Goal: Transaction & Acquisition: Purchase product/service

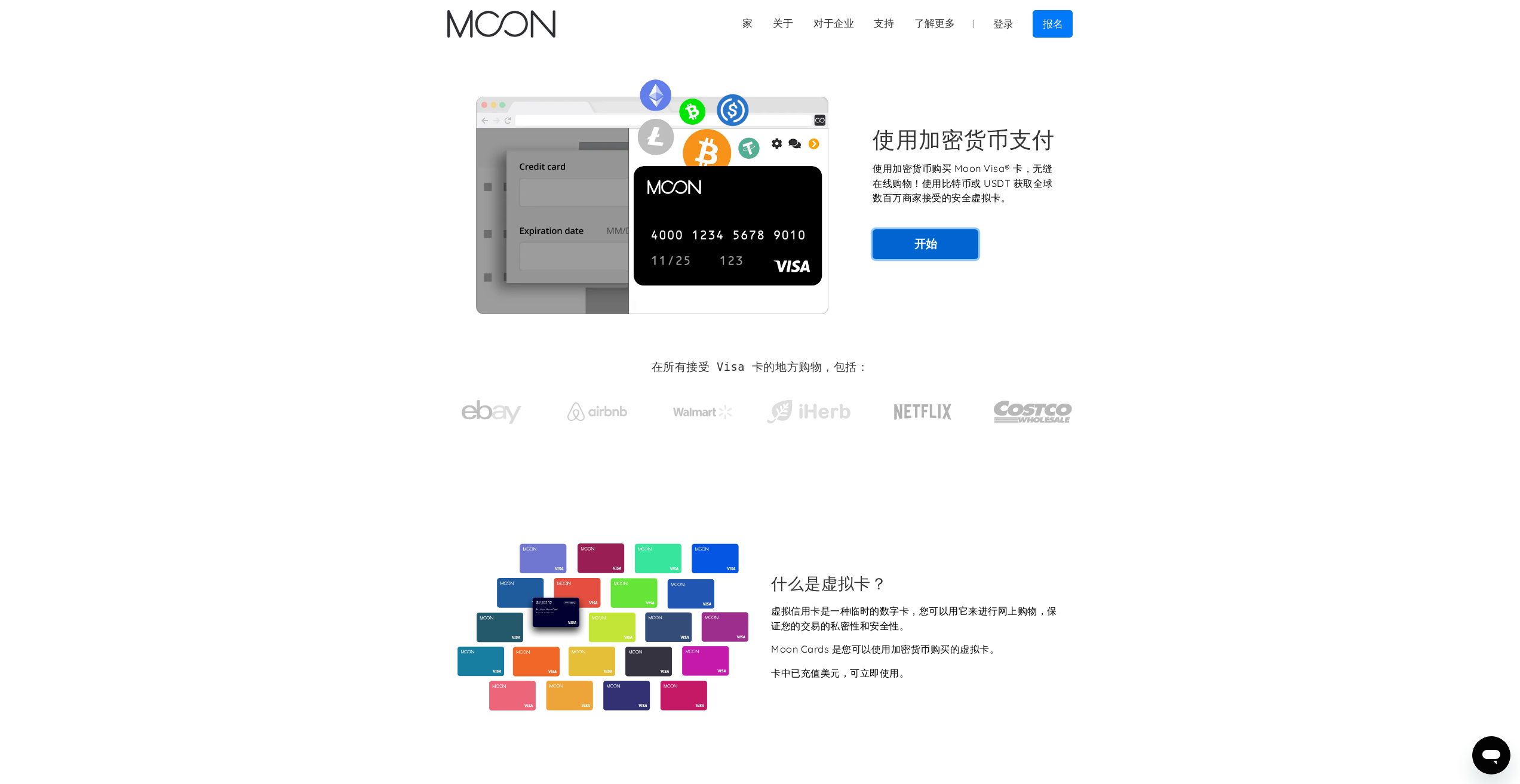
click at [912, 246] on link "开始" at bounding box center [925, 244] width 106 height 30
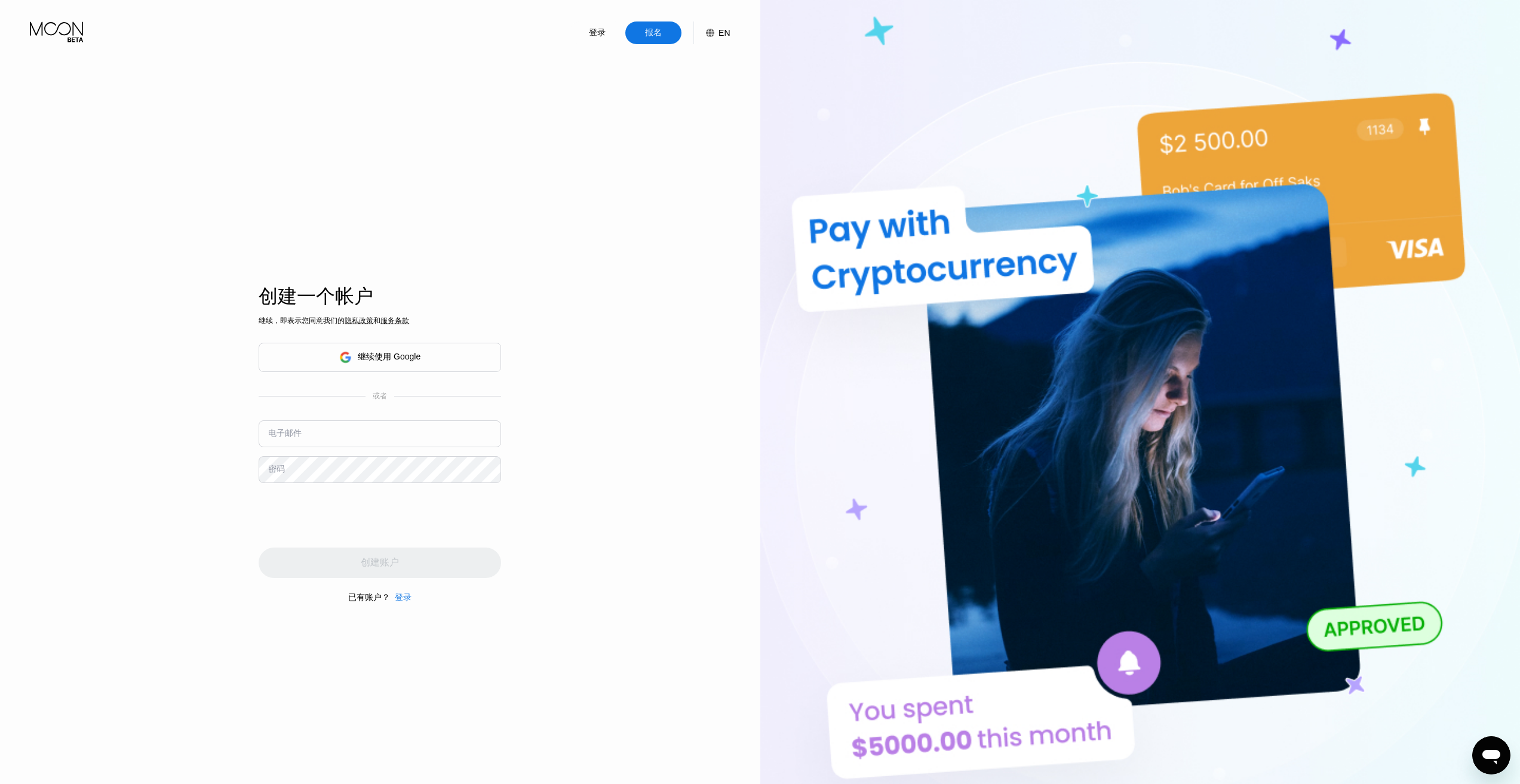
click at [405, 353] on font "继续使用 Google" at bounding box center [389, 356] width 63 height 9
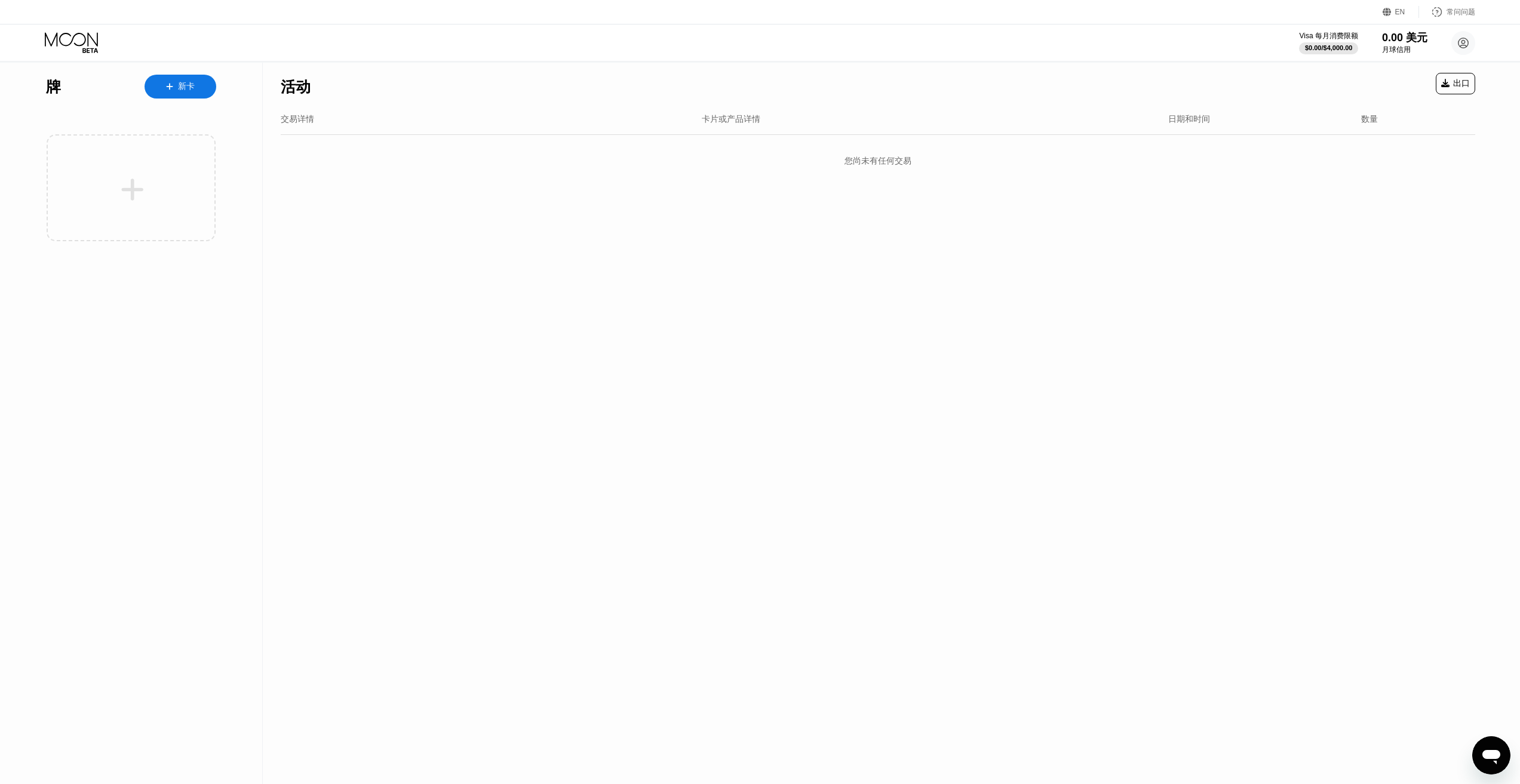
click at [190, 85] on font "新卡" at bounding box center [186, 86] width 16 height 9
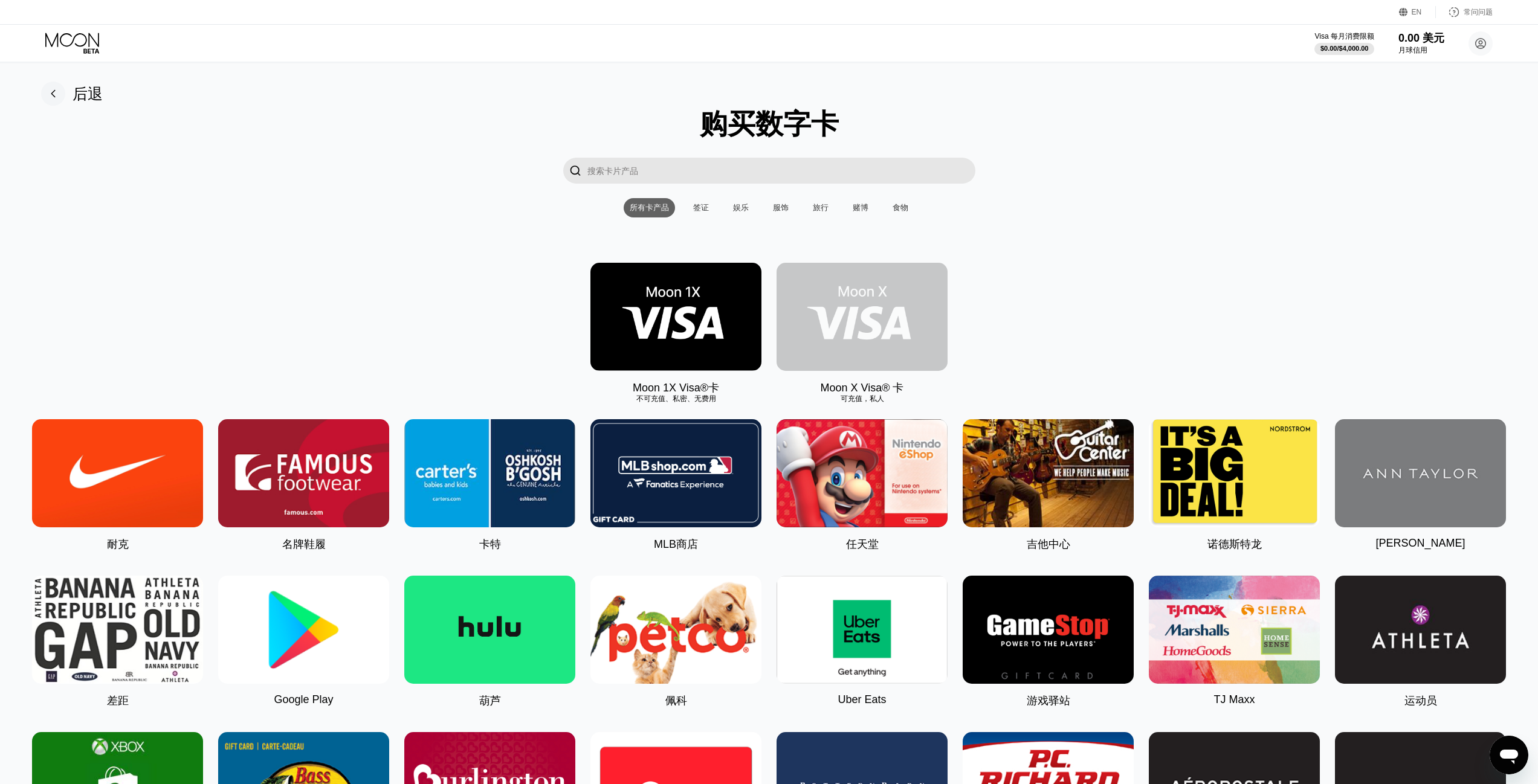
click at [870, 324] on img at bounding box center [863, 316] width 171 height 108
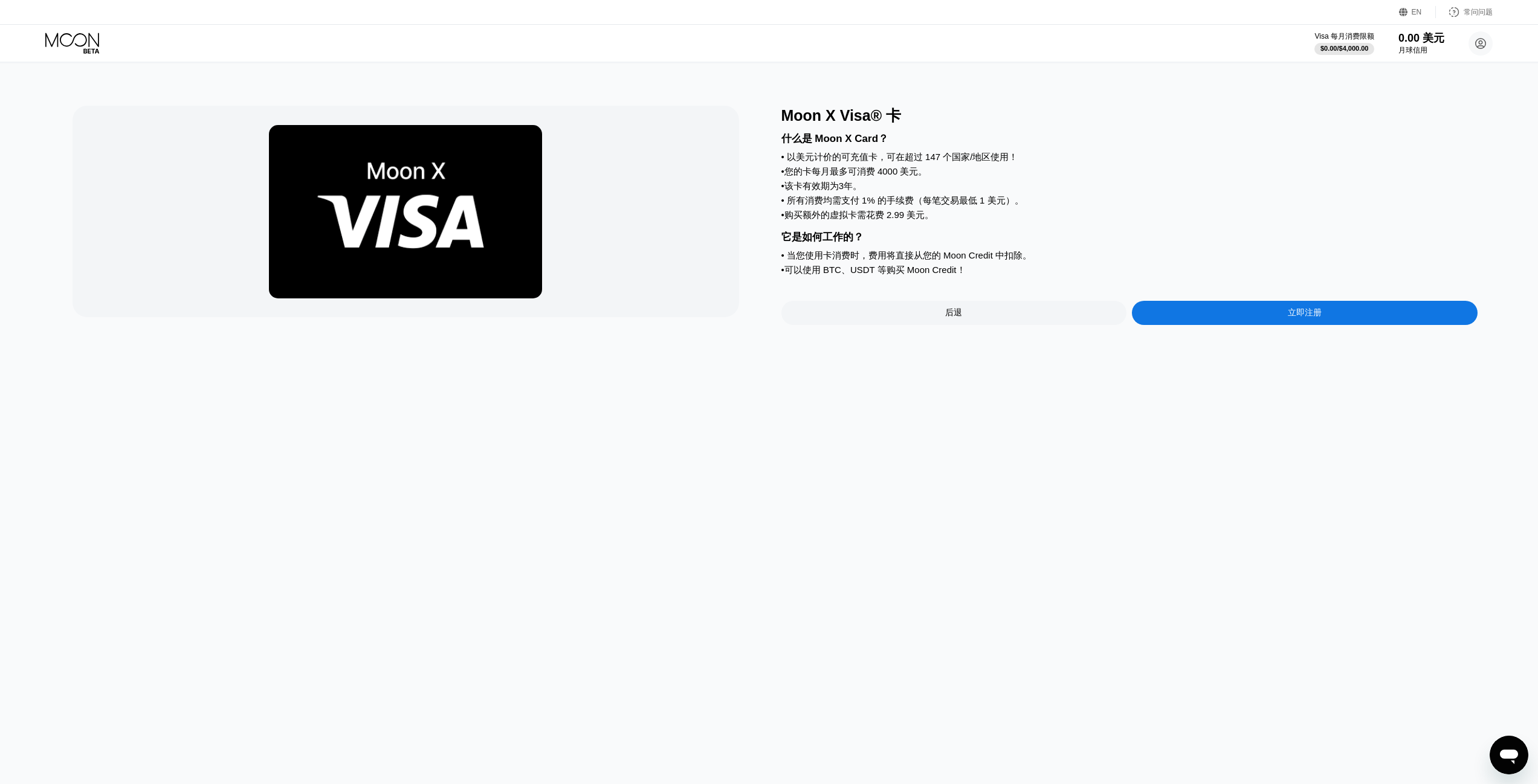
click at [1174, 325] on div "立即注册" at bounding box center [1304, 313] width 346 height 24
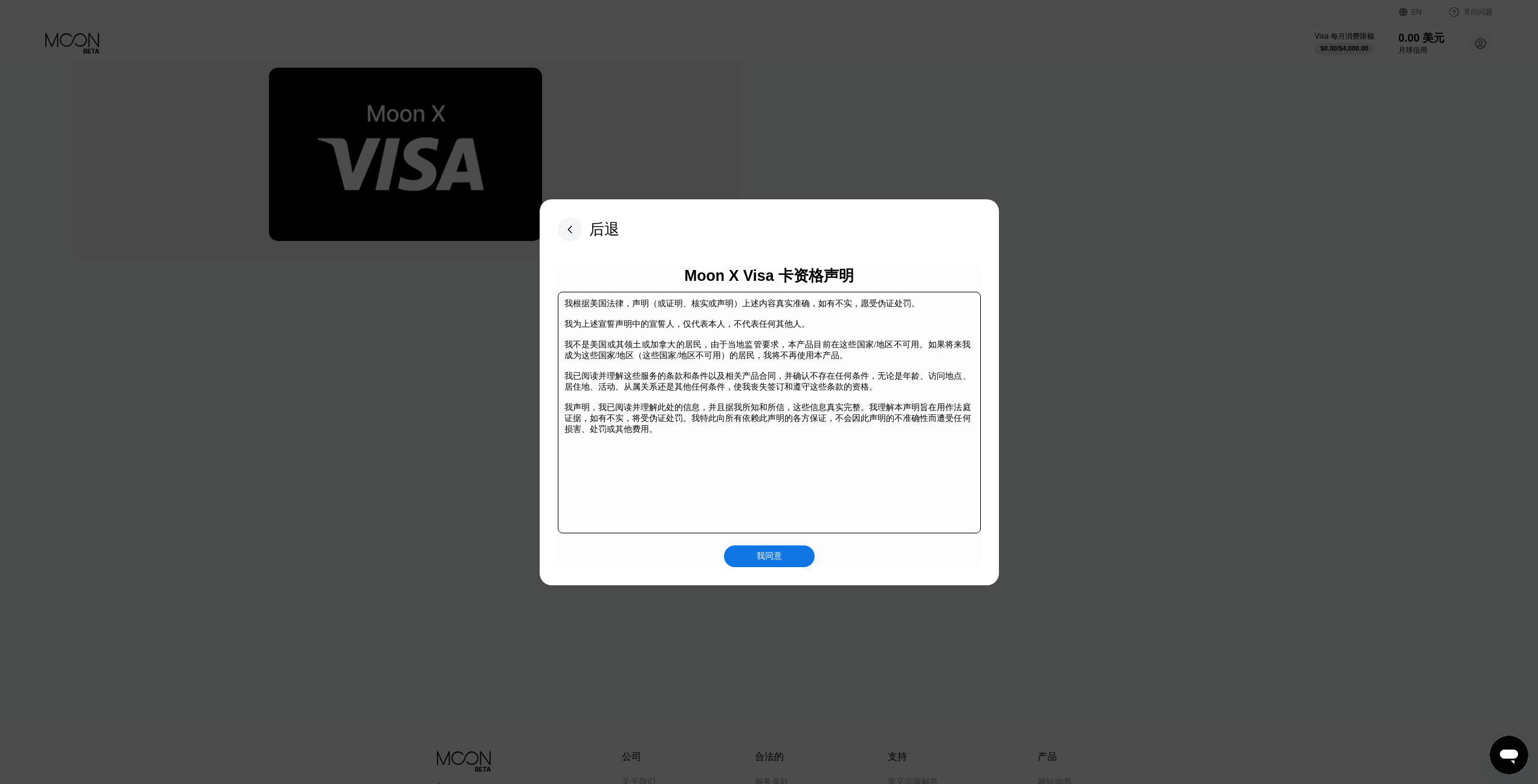
scroll to position [190, 0]
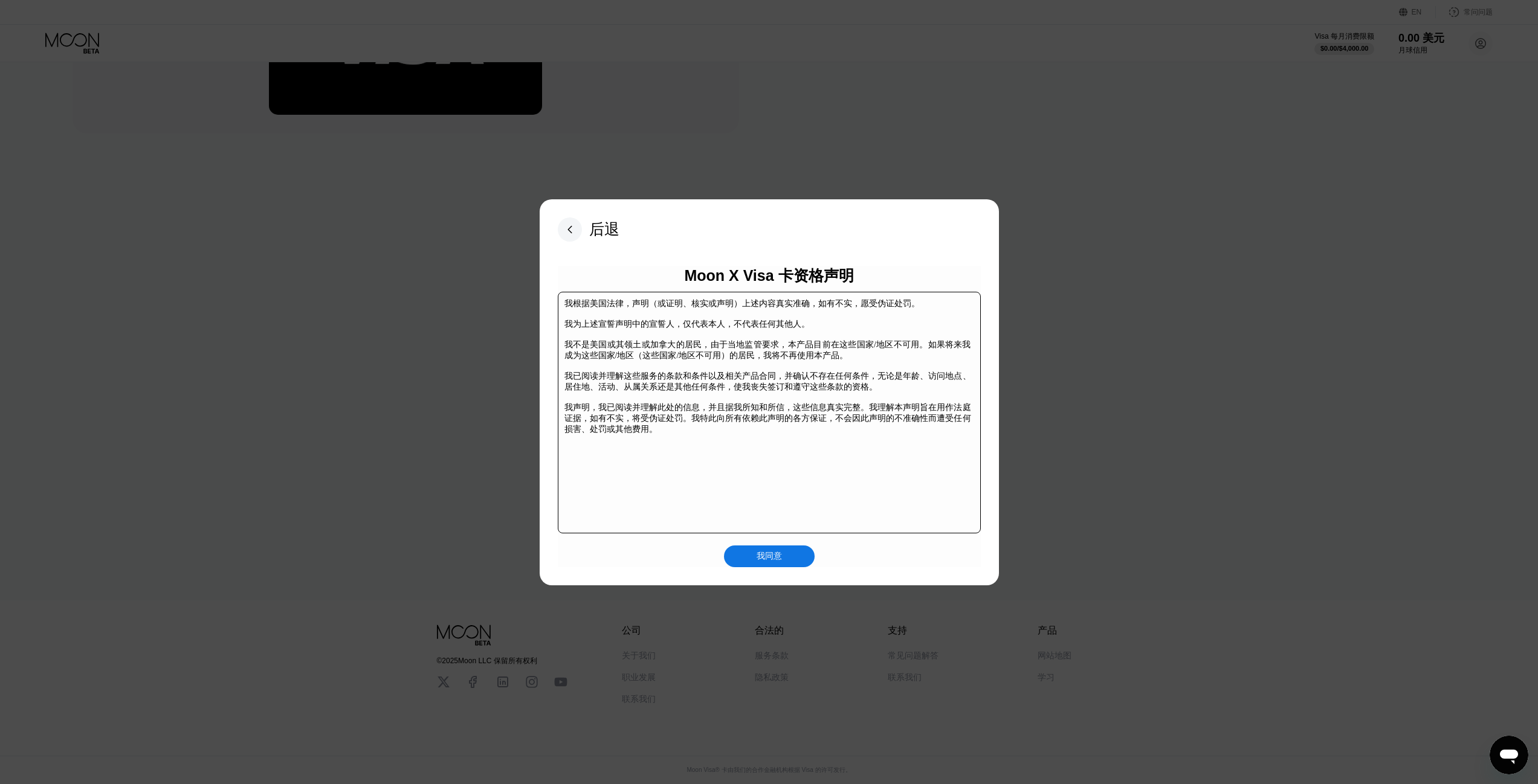
click at [790, 552] on div "我同意" at bounding box center [769, 556] width 90 height 22
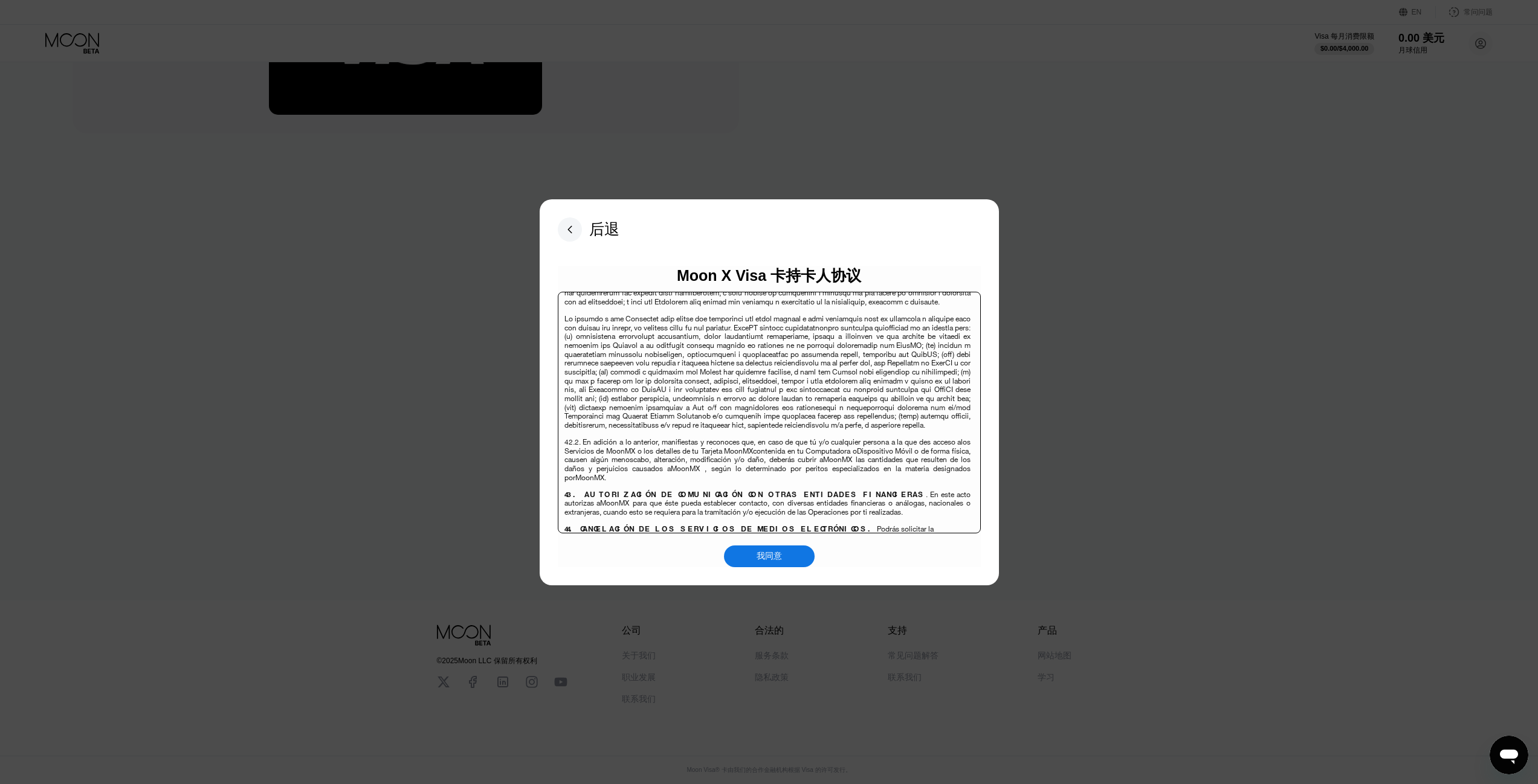
scroll to position [4932, 0]
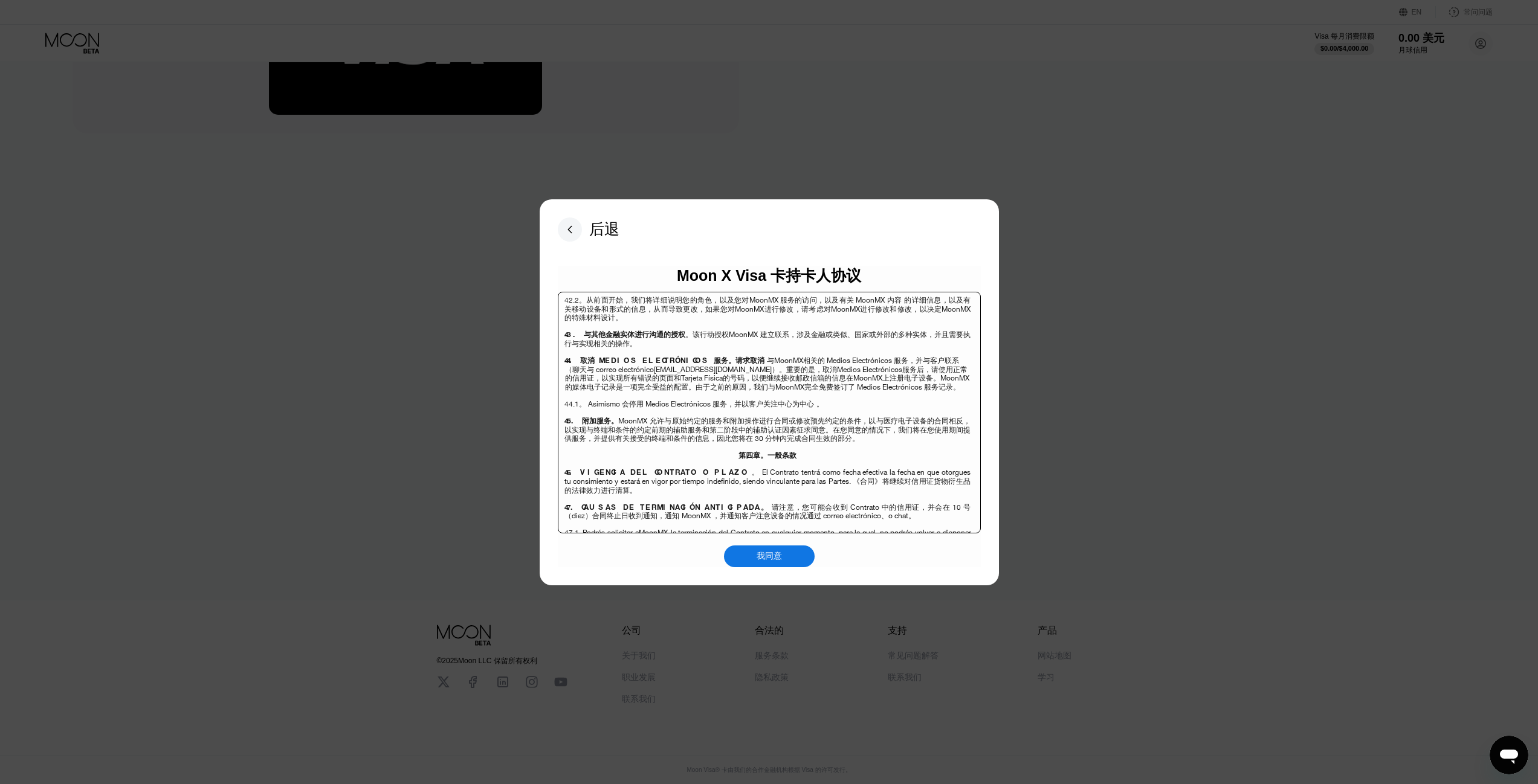
click at [780, 556] on font "我同意" at bounding box center [769, 556] width 26 height 9
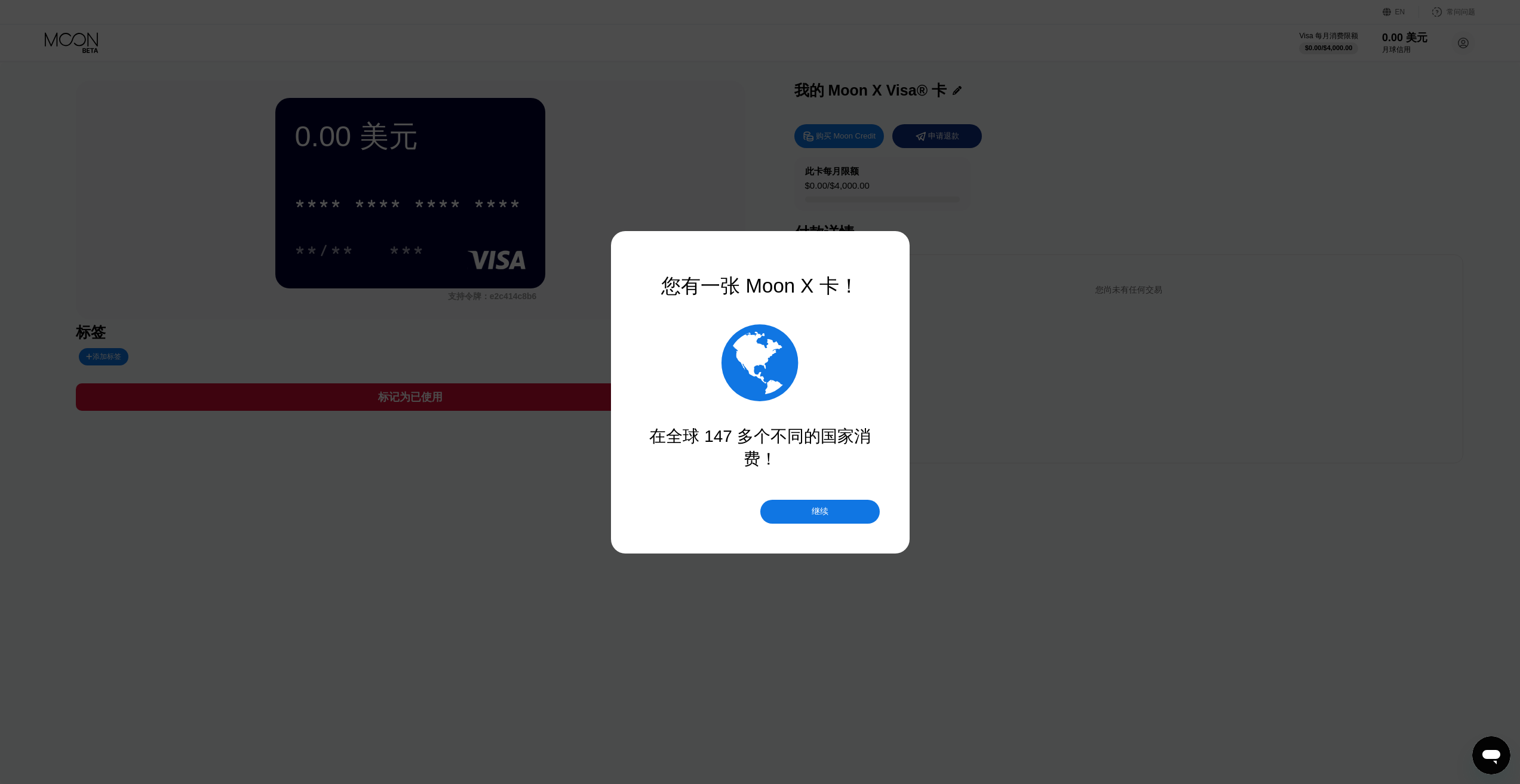
click at [837, 514] on div "继续" at bounding box center [820, 512] width 119 height 24
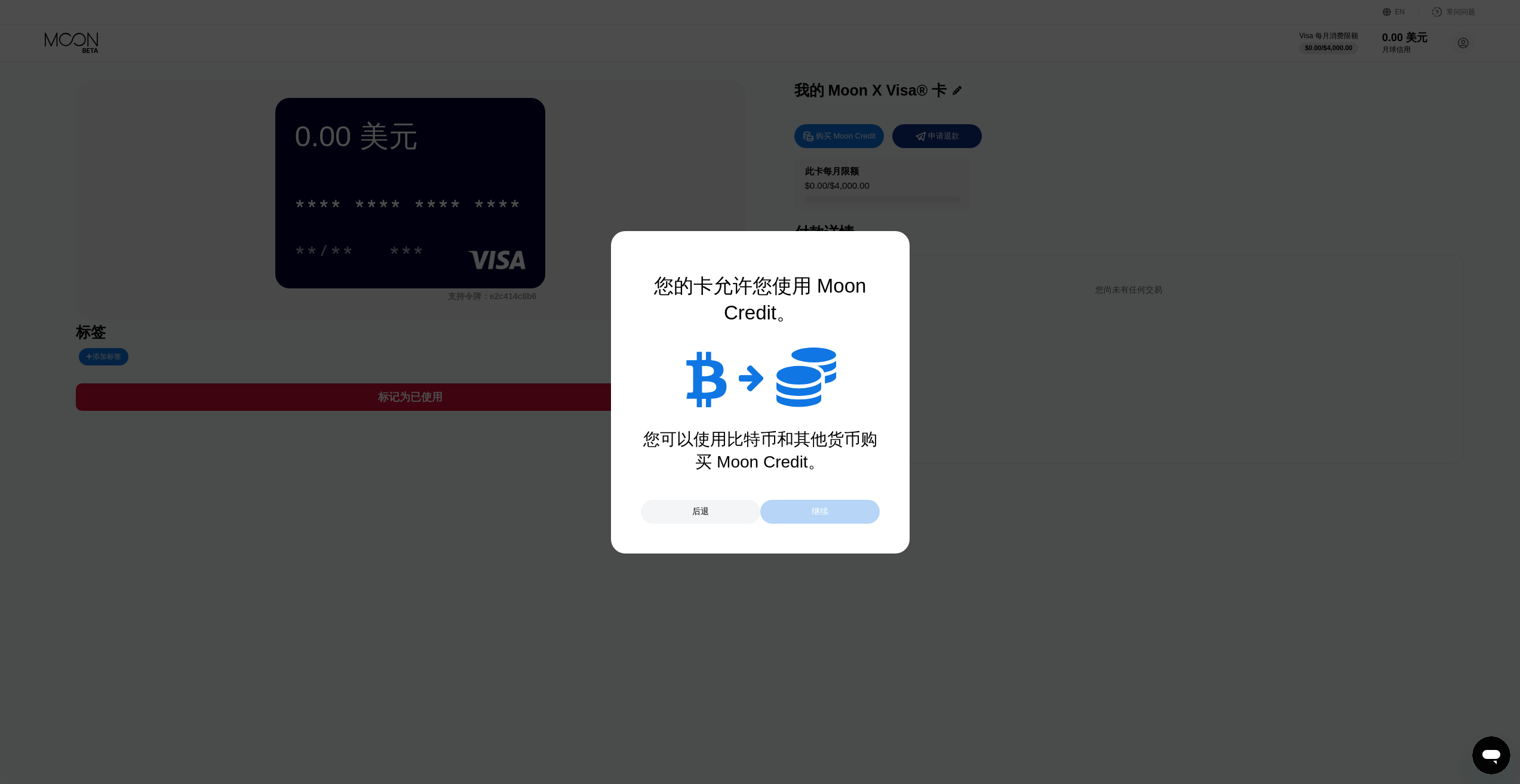
click at [837, 514] on div "继续" at bounding box center [820, 512] width 119 height 24
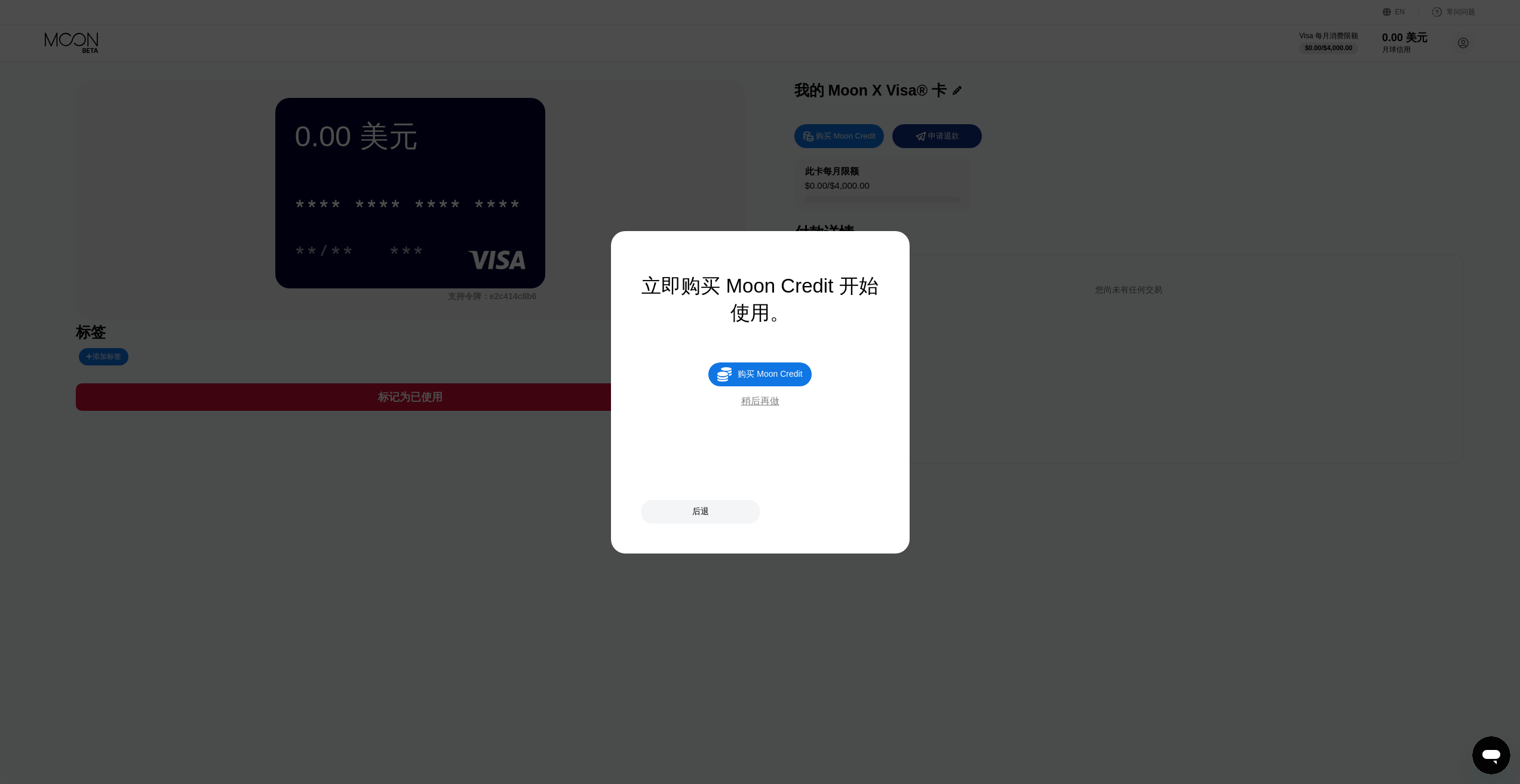
click at [792, 379] on font "购买 Moon Credit" at bounding box center [770, 373] width 65 height 9
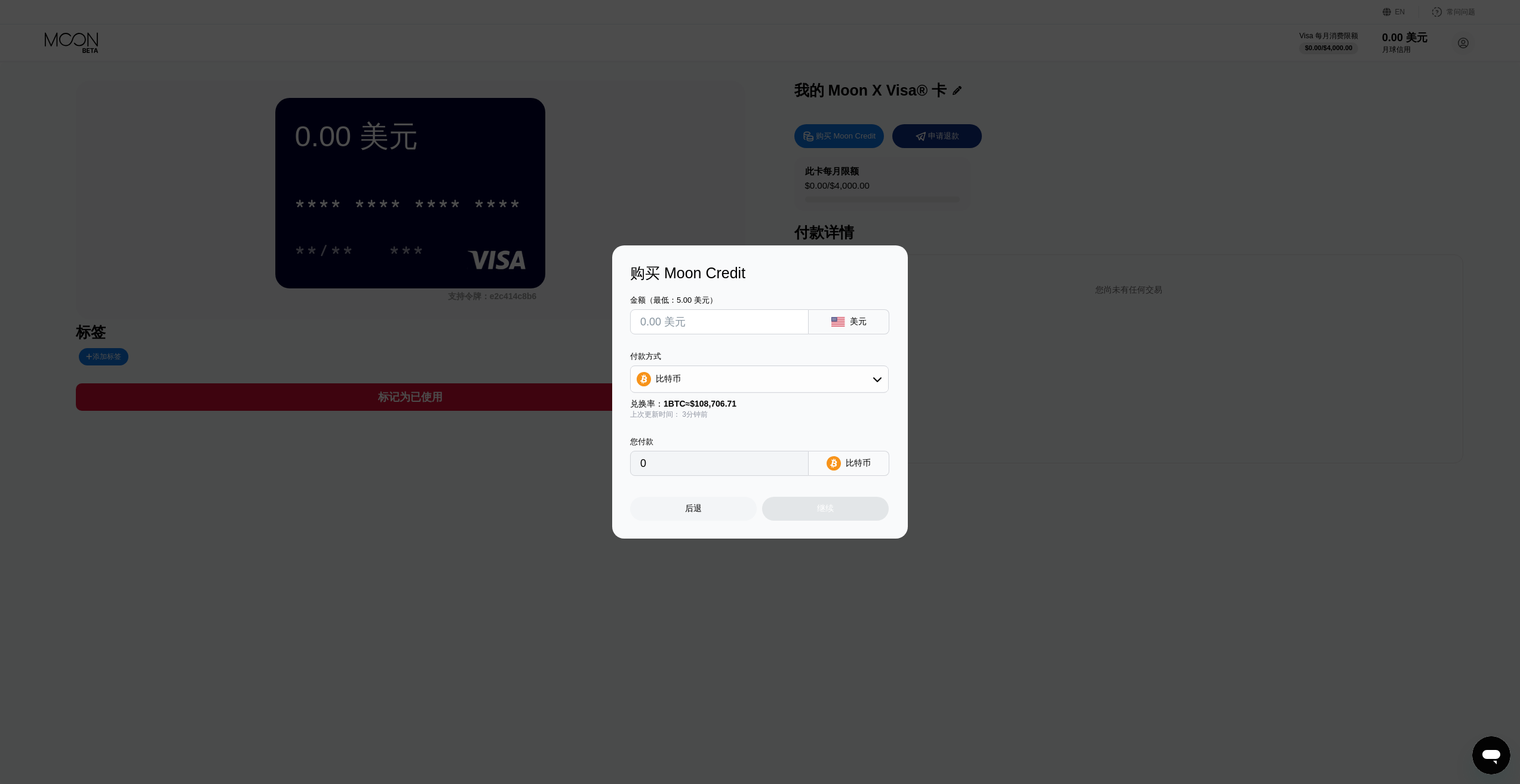
click at [867, 373] on div "比特币" at bounding box center [759, 379] width 258 height 24
click at [752, 463] on div "Polygon 上的 USDC" at bounding box center [766, 464] width 225 height 11
click at [804, 433] on div "您付款 0 USDC 多边形" at bounding box center [760, 448] width 260 height 56
click at [809, 426] on div "您付款 0 USDC 多边形" at bounding box center [760, 448] width 260 height 56
click at [714, 466] on input "0" at bounding box center [719, 463] width 158 height 24
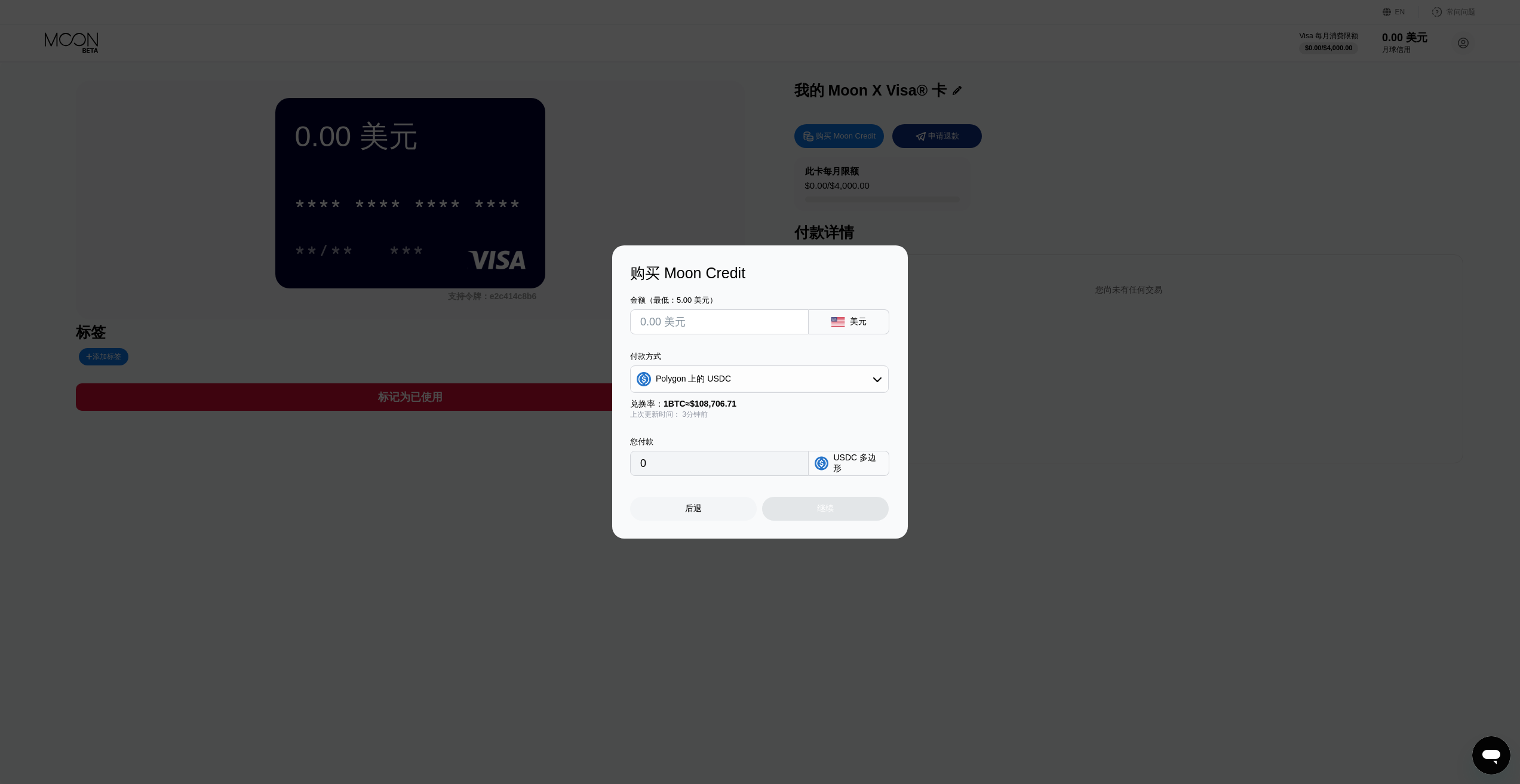
click at [718, 474] on input "0" at bounding box center [719, 463] width 158 height 24
click at [683, 467] on input "0" at bounding box center [719, 463] width 158 height 24
click at [658, 467] on input "0" at bounding box center [719, 463] width 158 height 24
click at [647, 465] on input "0" at bounding box center [719, 463] width 158 height 24
drag, startPoint x: 719, startPoint y: 461, endPoint x: 726, endPoint y: 463, distance: 7.3
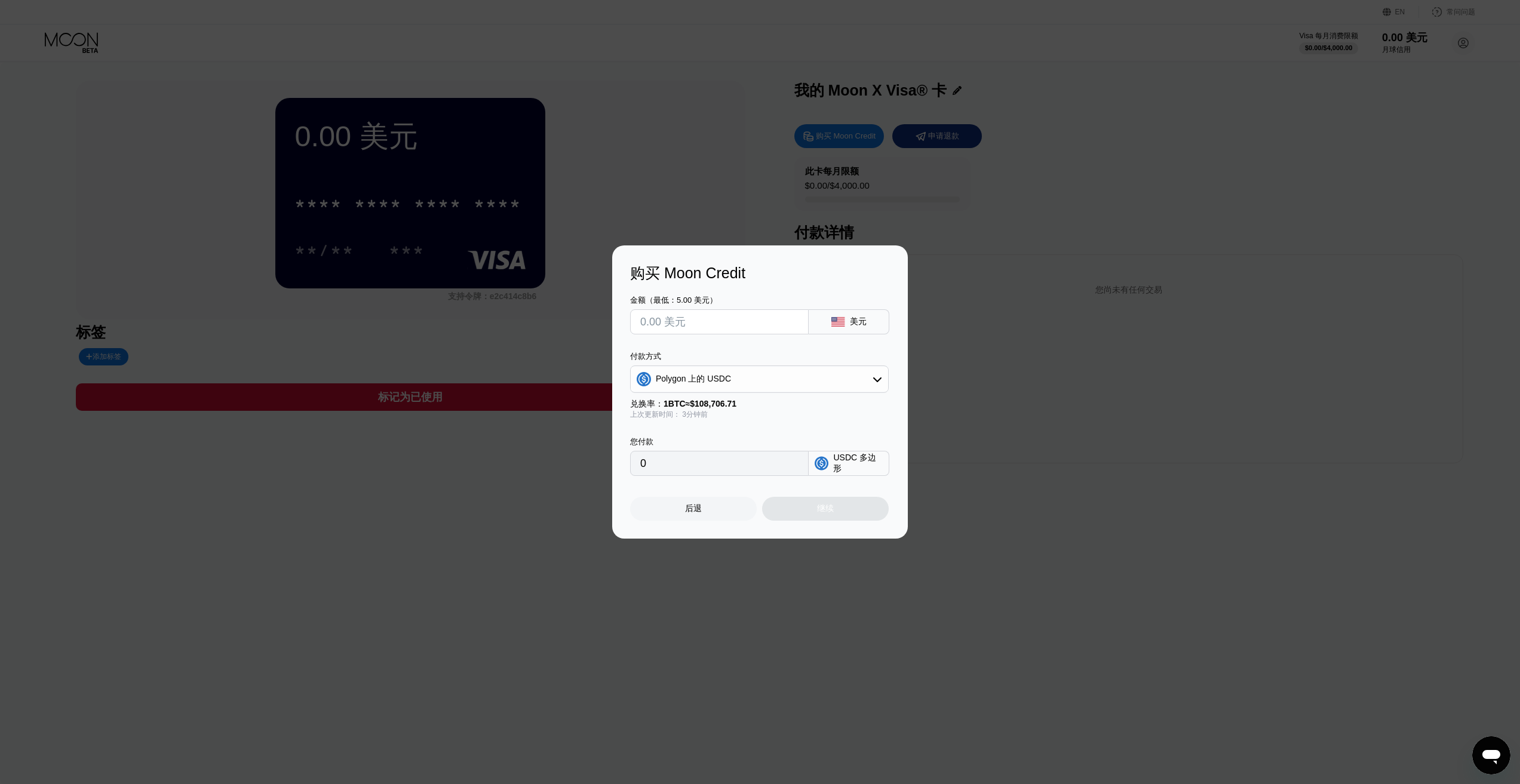
click at [726, 463] on input "0" at bounding box center [719, 463] width 158 height 24
click at [875, 377] on icon at bounding box center [877, 379] width 9 height 9
click at [734, 460] on div "Polygon 上的 USDC" at bounding box center [766, 464] width 225 height 11
click at [685, 475] on input "0" at bounding box center [719, 463] width 158 height 24
click at [683, 469] on input "0" at bounding box center [719, 463] width 158 height 24
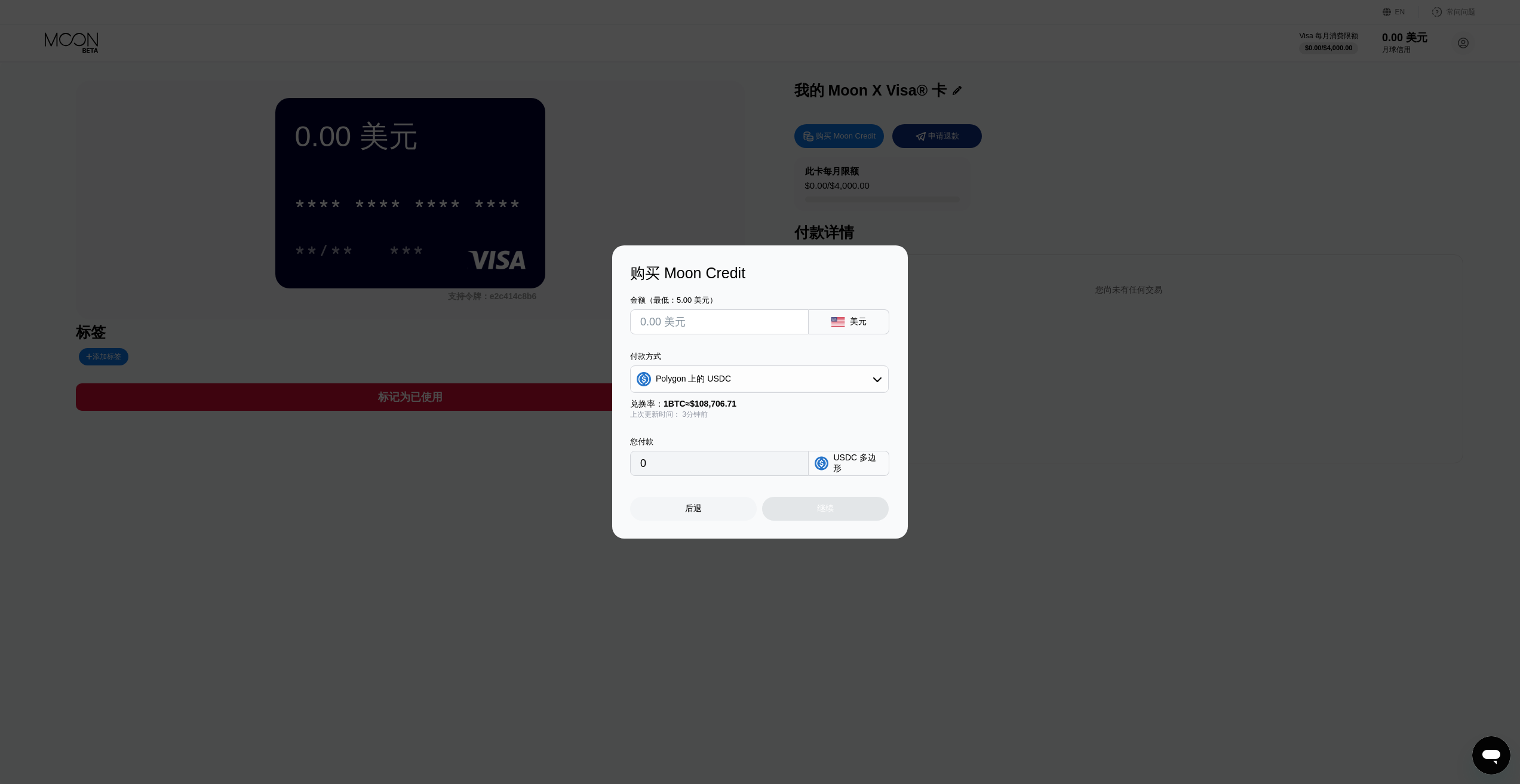
click at [825, 516] on div "继续" at bounding box center [825, 509] width 127 height 24
click at [724, 327] on input "text" at bounding box center [719, 321] width 158 height 24
click at [862, 318] on font "美元" at bounding box center [858, 321] width 16 height 9
click at [709, 321] on input "text" at bounding box center [719, 321] width 158 height 24
type input "$5"
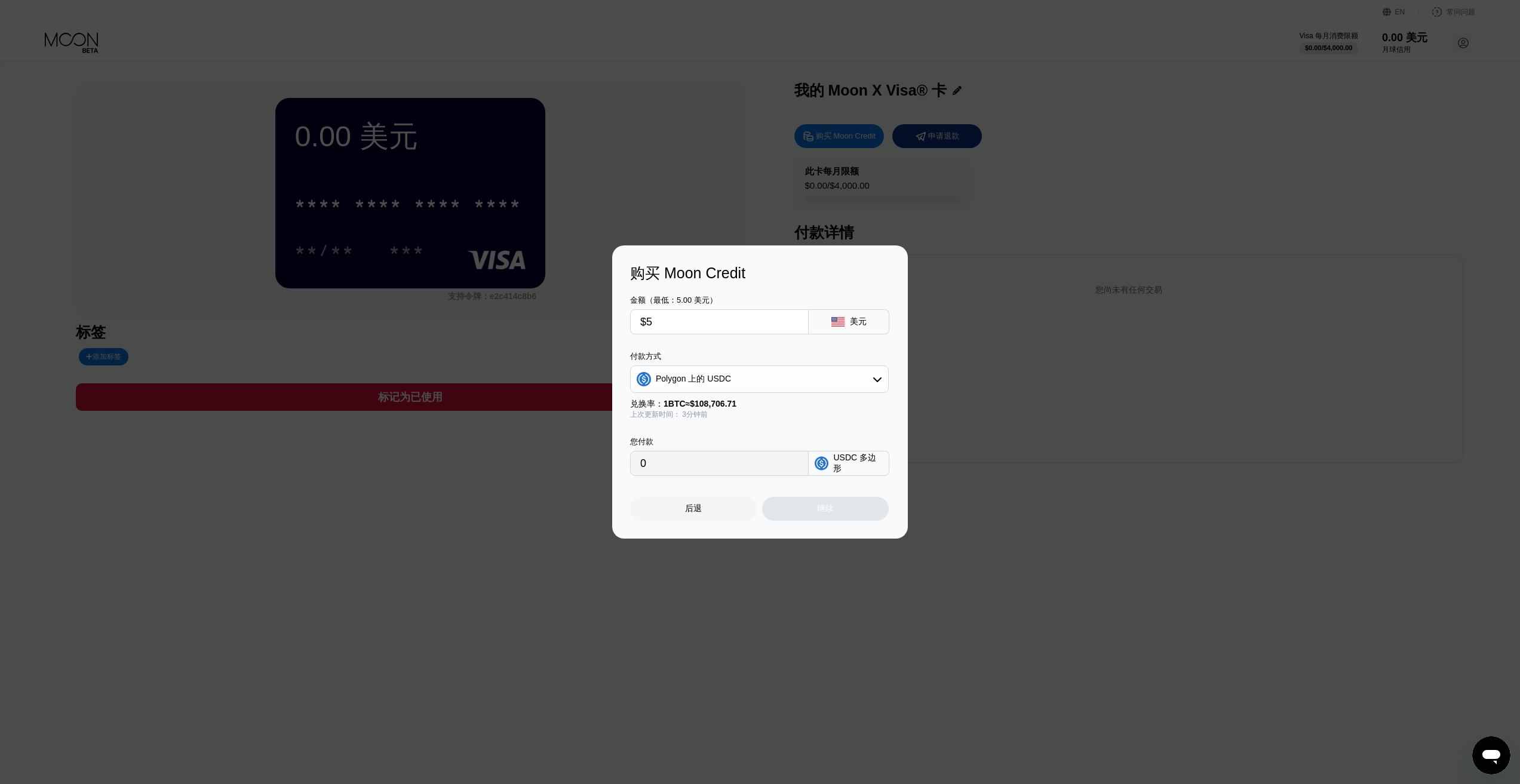
type input "5.00000000"
type input "$50"
type input "50.00000000"
type input "$50"
click at [821, 513] on font "继续" at bounding box center [825, 508] width 16 height 9
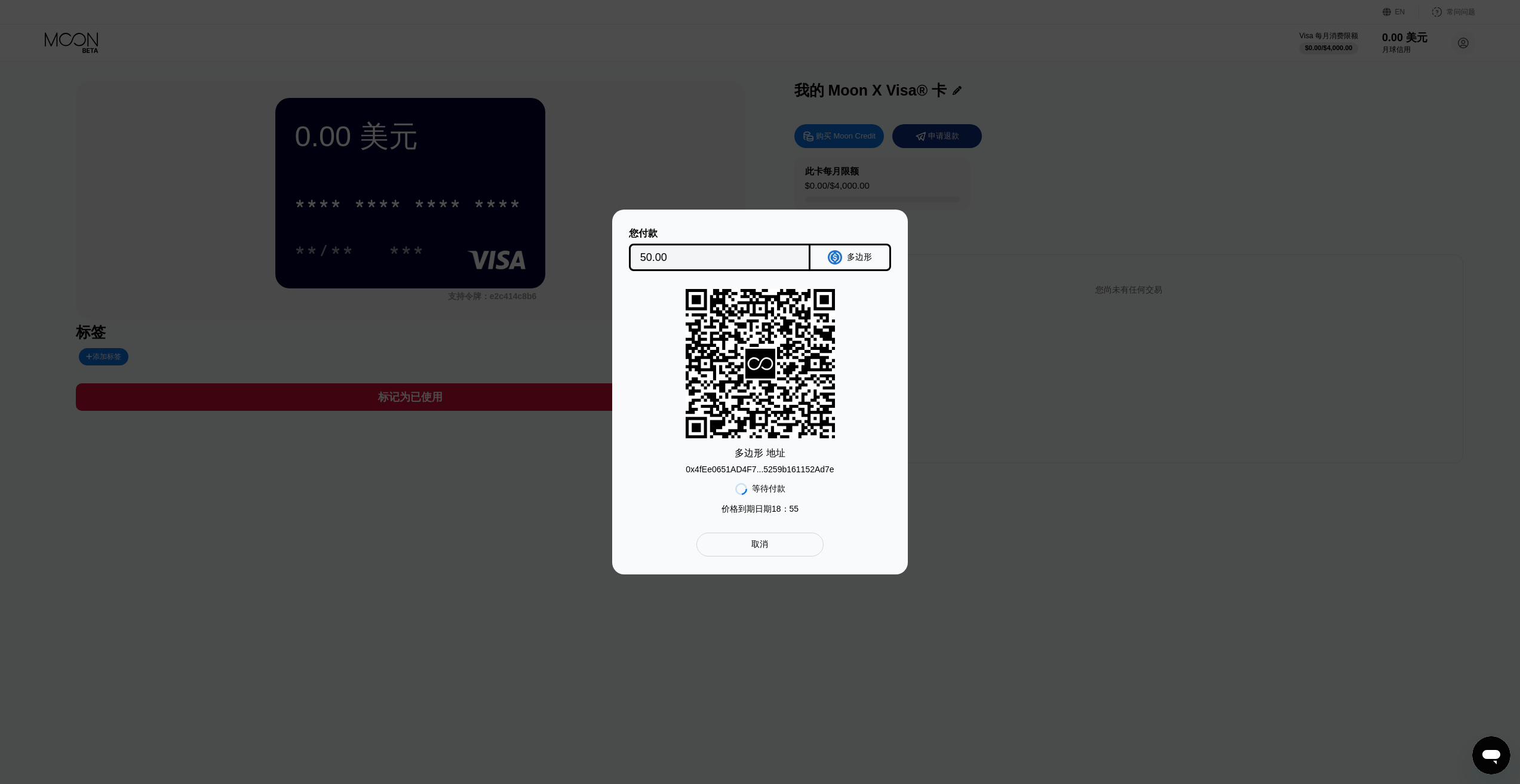
click at [819, 433] on rect at bounding box center [760, 363] width 149 height 149
click at [846, 252] on div "多边形" at bounding box center [851, 258] width 81 height 27
click at [795, 551] on div "取消" at bounding box center [760, 545] width 128 height 24
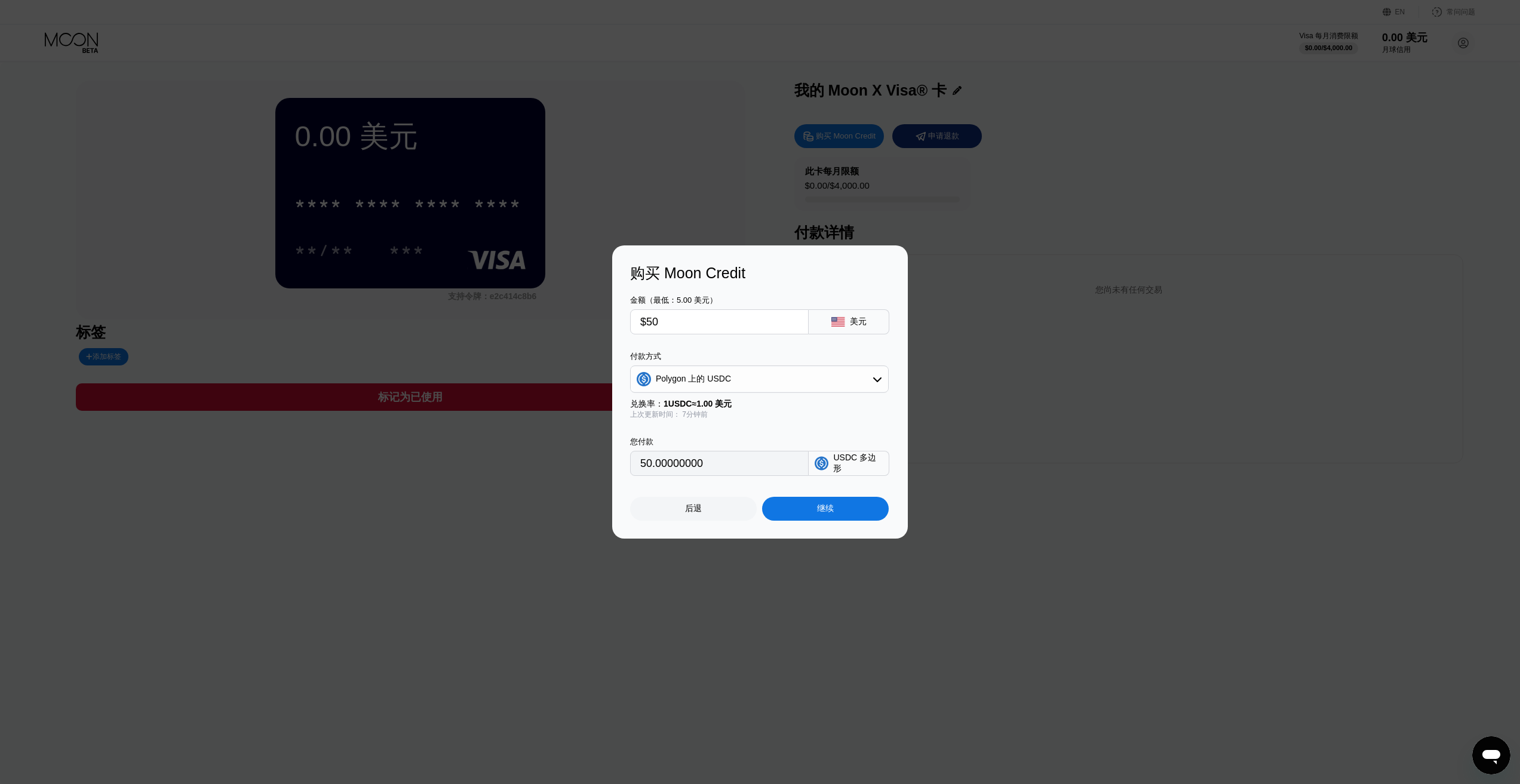
click at [865, 375] on div "Polygon 上的 USDC" at bounding box center [759, 379] width 258 height 24
click at [756, 434] on div "TRON 上的 USDT" at bounding box center [766, 438] width 225 height 11
type input "50.51"
click at [844, 515] on div "继续" at bounding box center [825, 509] width 127 height 24
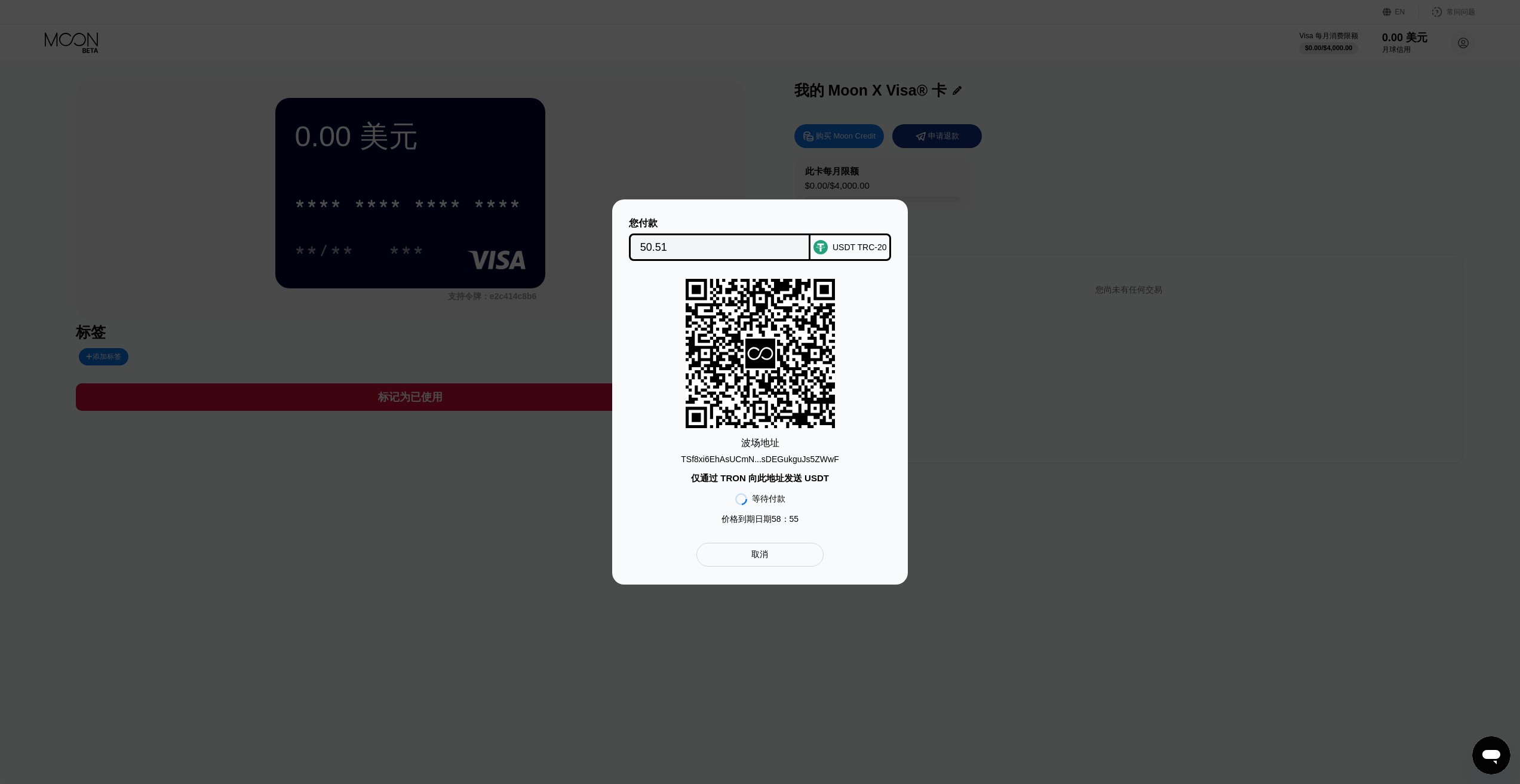
click at [620, 439] on div "您付款 50.51 USDT TRC-20 波场 地址 TSf8xi6EhAsUCmN...sDEGukguJs5ZWwF 仅通过 TRON 向此地址发送 U…" at bounding box center [760, 392] width 296 height 385
click at [1312, 225] on div "您付款 50.51 USDT TRC-20 波场 地址 TSf8xi6EhAsUCmN...sDEGukguJs5ZWwF 仅通过 TRON 向此地址发送 U…" at bounding box center [760, 392] width 1520 height 385
click at [724, 240] on input "50.51" at bounding box center [719, 247] width 159 height 24
click at [718, 249] on input "50.51" at bounding box center [719, 247] width 159 height 24
drag, startPoint x: 763, startPoint y: 202, endPoint x: 579, endPoint y: 218, distance: 184.7
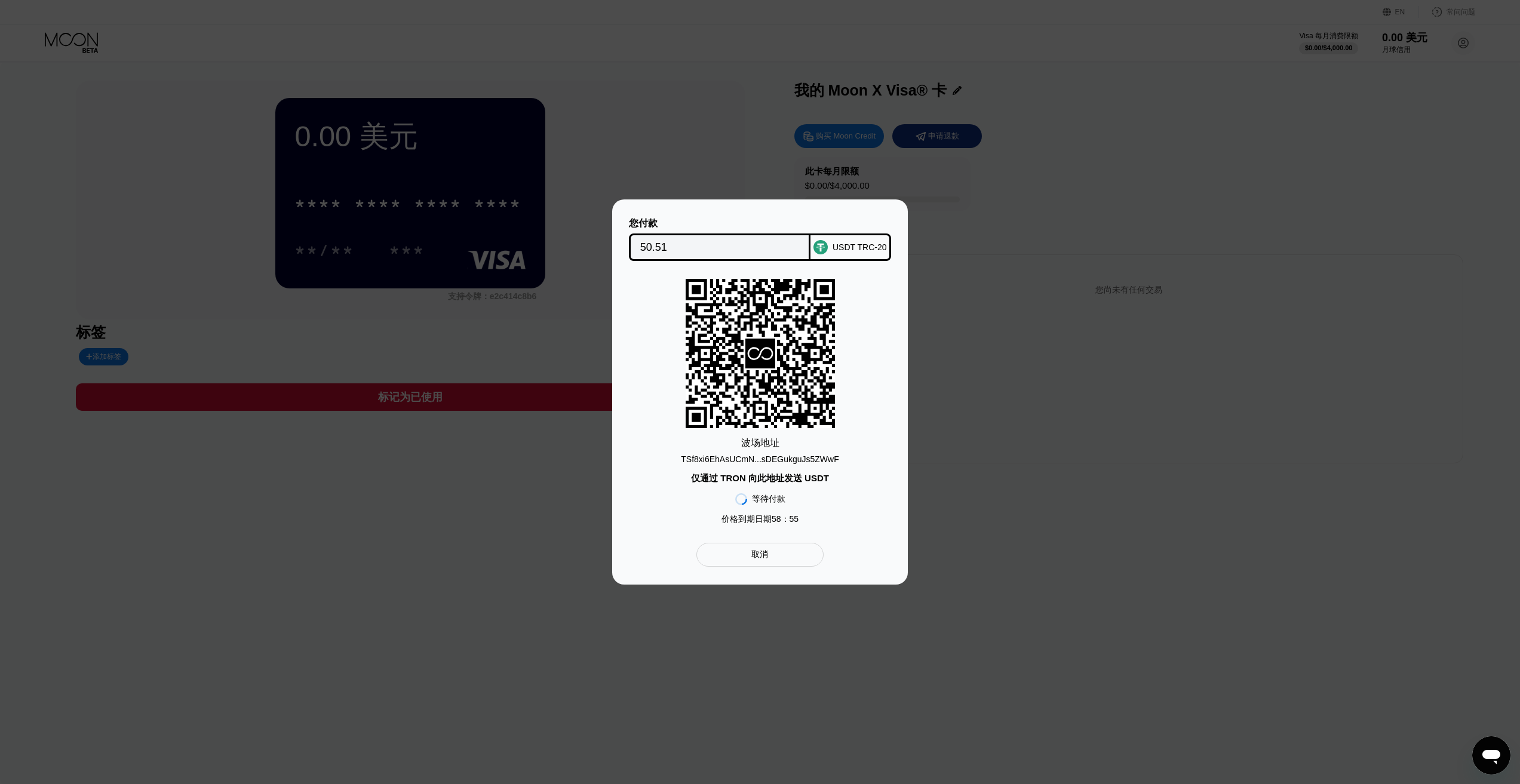
click at [579, 218] on div "您付款 50.51 USDT TRC-20 波场 地址 TSf8xi6EhAsUCmN...sDEGukguJs5ZWwF 仅通过 TRON 向此地址发送 U…" at bounding box center [760, 392] width 1520 height 385
click at [771, 558] on div "取消" at bounding box center [760, 555] width 128 height 24
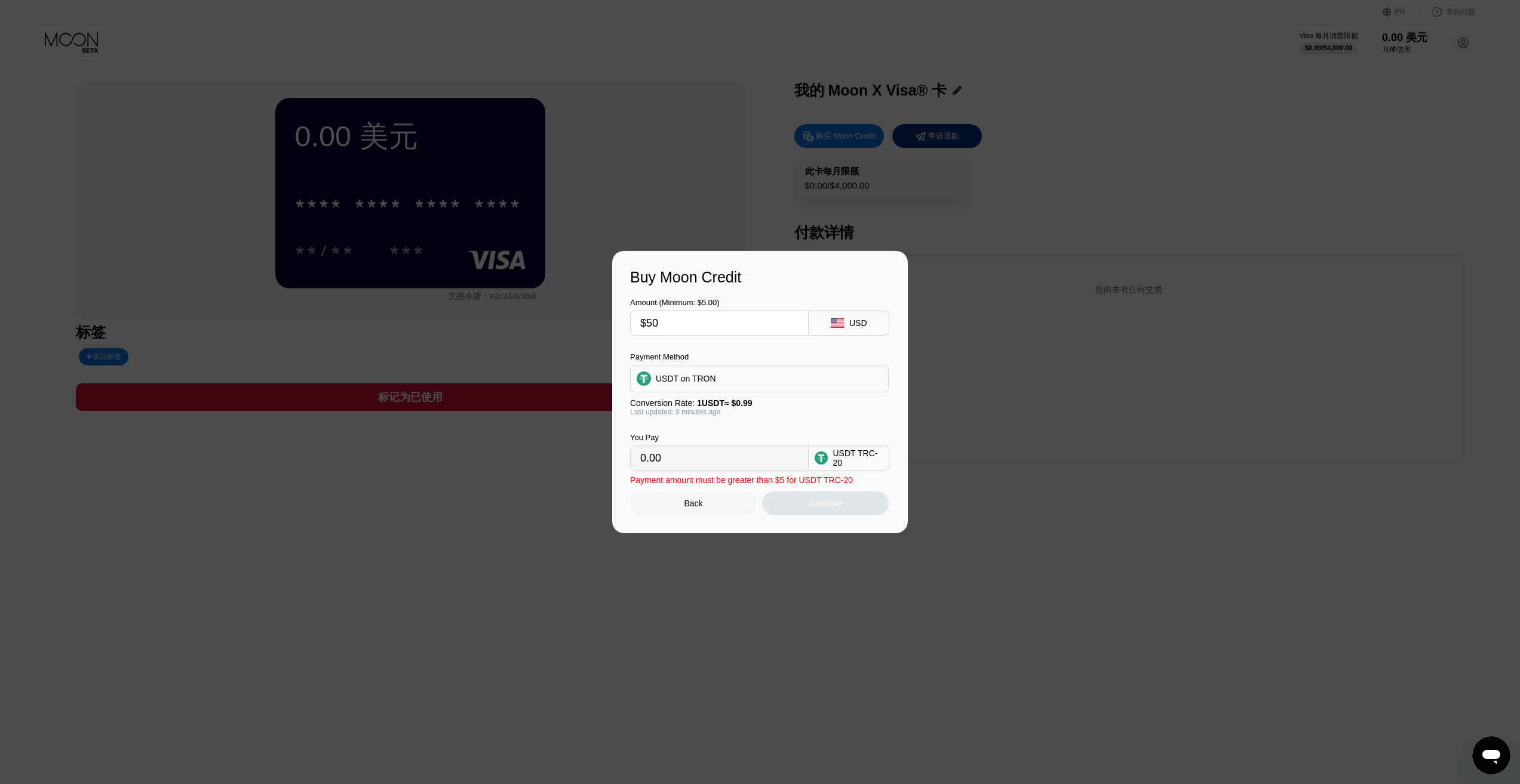
type input "50.51"
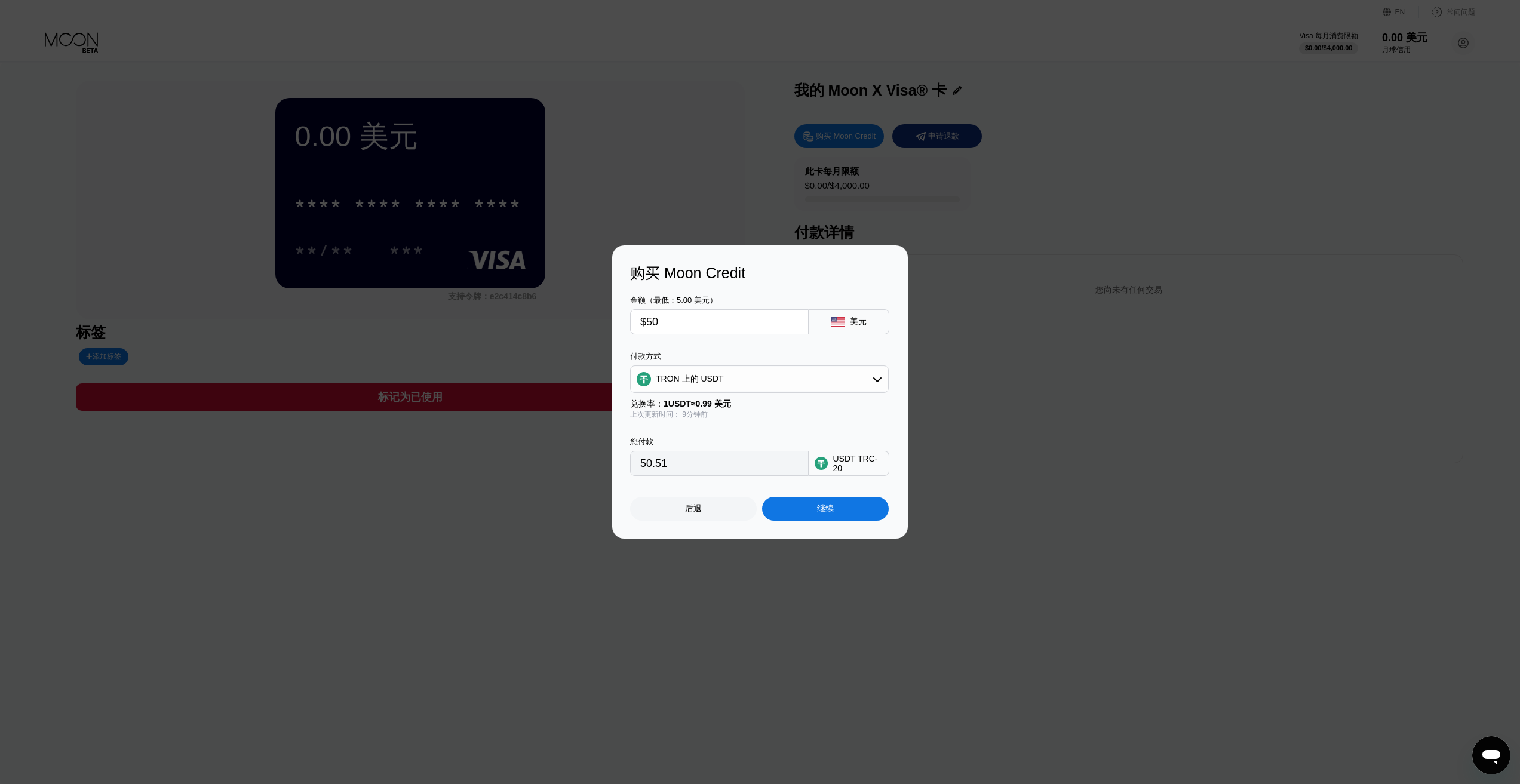
click at [699, 321] on input "$50" at bounding box center [719, 321] width 158 height 24
click at [715, 514] on div "后退" at bounding box center [693, 509] width 127 height 24
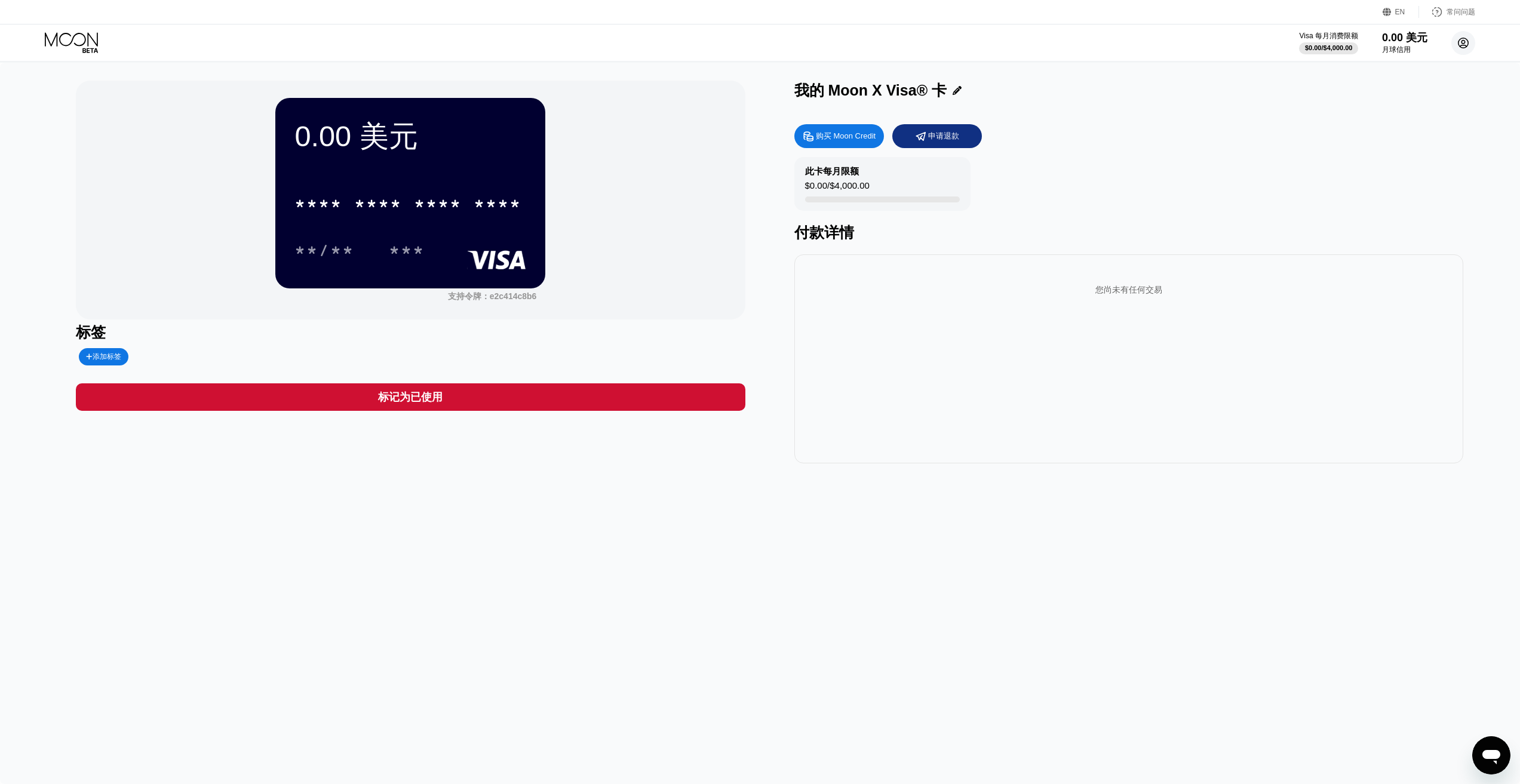
click at [1462, 45] on circle at bounding box center [1463, 43] width 24 height 24
click at [863, 569] on div "0.00 美元 * * * * * * * * * * * * **** **/** *** 支持令牌： e2c414c8b6 标签 添加标签 标记为已使用 …" at bounding box center [760, 423] width 1520 height 721
click at [854, 137] on font "购买 Moon Credit" at bounding box center [846, 136] width 60 height 9
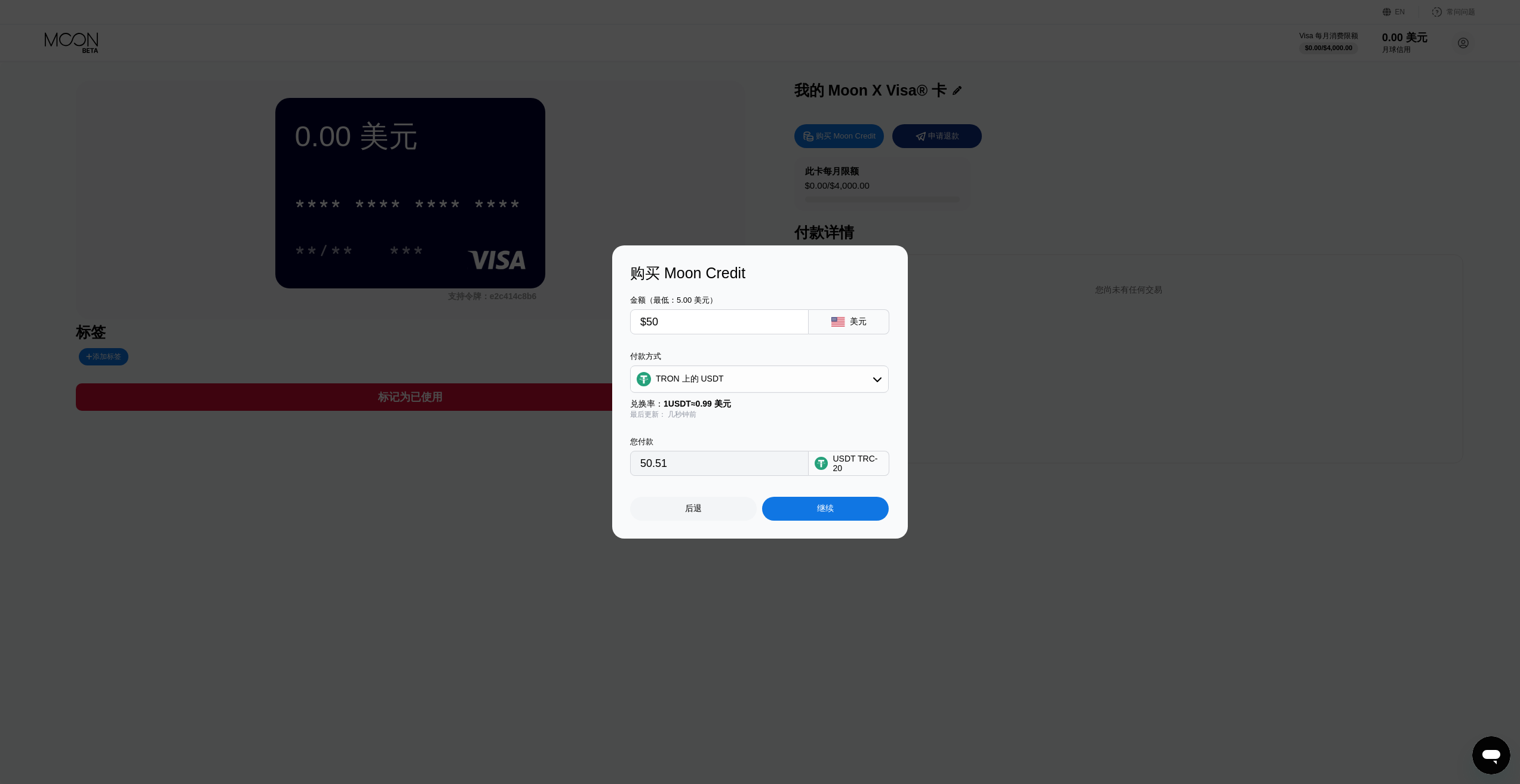
click at [693, 471] on input "50.51" at bounding box center [719, 463] width 158 height 24
click at [697, 465] on input "50.51" at bounding box center [719, 463] width 158 height 24
click at [704, 324] on input "$50" at bounding box center [719, 321] width 158 height 24
click at [838, 515] on div "继续" at bounding box center [825, 509] width 127 height 24
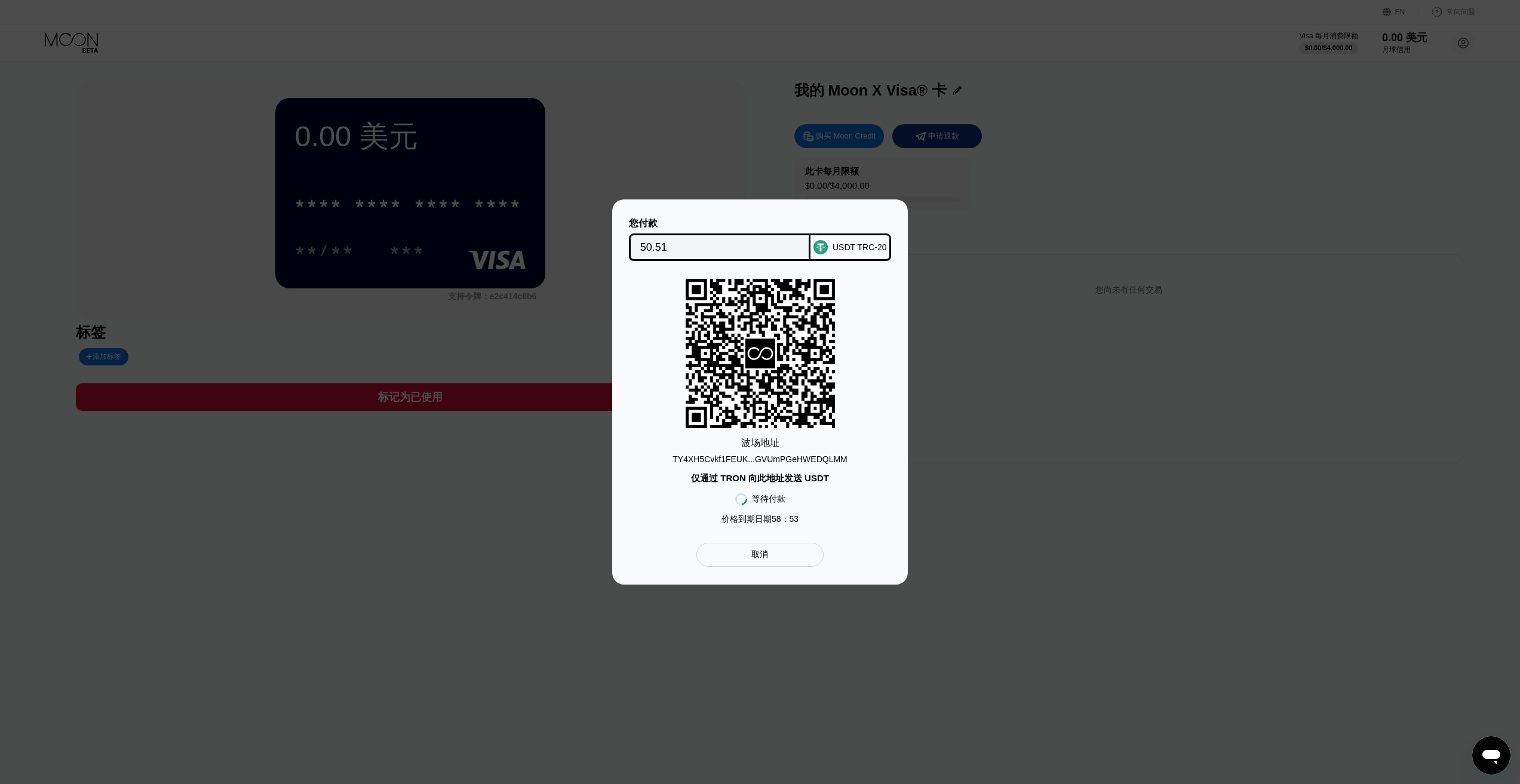
drag, startPoint x: 1013, startPoint y: 223, endPoint x: 547, endPoint y: 36, distance: 502.1
click at [1013, 223] on div "您付款 50.51 USDT TRC-20 波场 地址 TY4XH5Cvkf1FEUK...GVUmPGeHWEDQLMM 仅通过 TRON 向此地址发送 U…" at bounding box center [760, 392] width 1520 height 385
click at [1107, 286] on div "您付款 50.51 USDT TRC-20 波场 地址 TY4XH5Cvkf1FEUK...GVUmPGeHWEDQLMM 仅通过 TRON 向此地址发送 U…" at bounding box center [760, 392] width 1520 height 385
